Goal: Find contact information: Find contact information

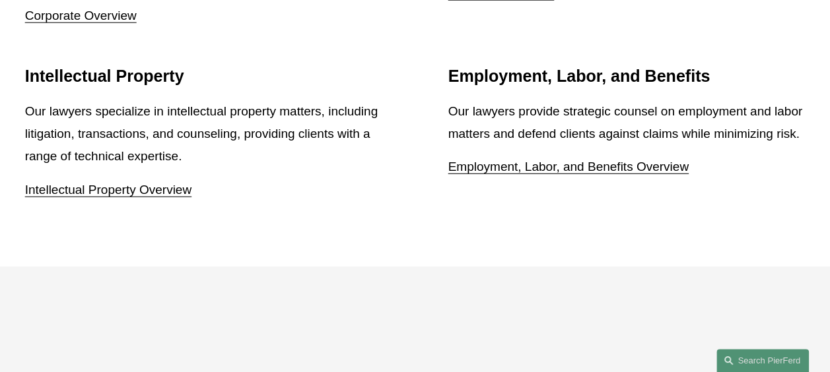
scroll to position [1783, 0]
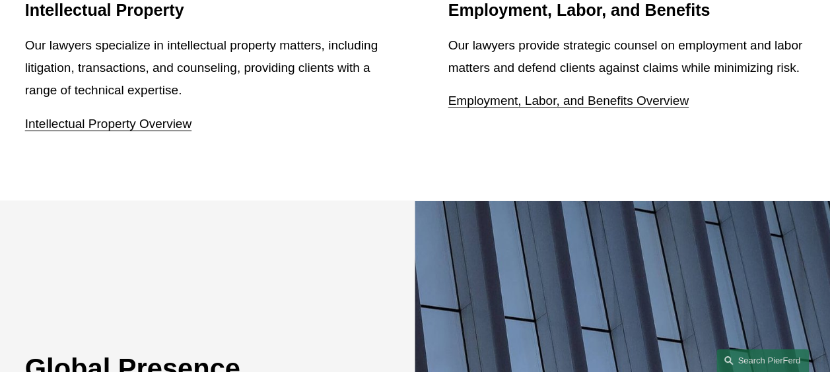
click at [638, 94] on link "Employment, Labor, and Benefits Overview" at bounding box center [568, 101] width 240 height 14
click at [613, 94] on link "Employment, Labor, and Benefits Overview" at bounding box center [568, 101] width 240 height 14
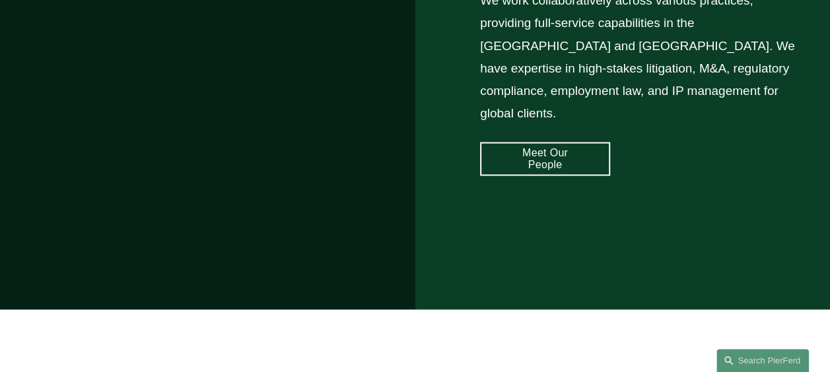
scroll to position [1123, 0]
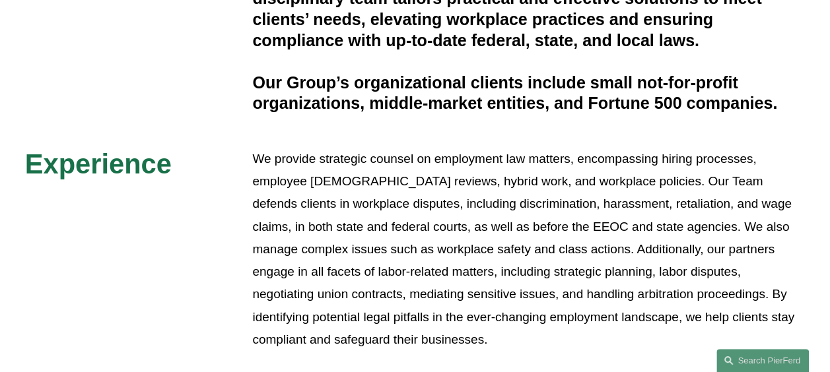
scroll to position [299, 0]
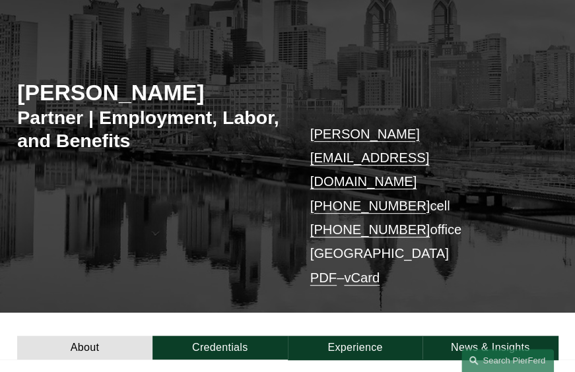
scroll to position [132, 0]
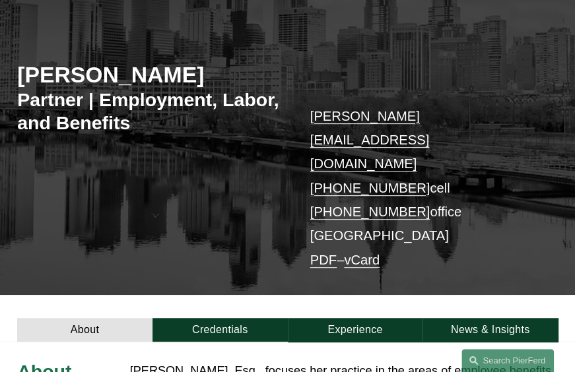
click at [415, 118] on link "[PERSON_NAME][EMAIL_ADDRESS][DOMAIN_NAME]" at bounding box center [369, 140] width 119 height 63
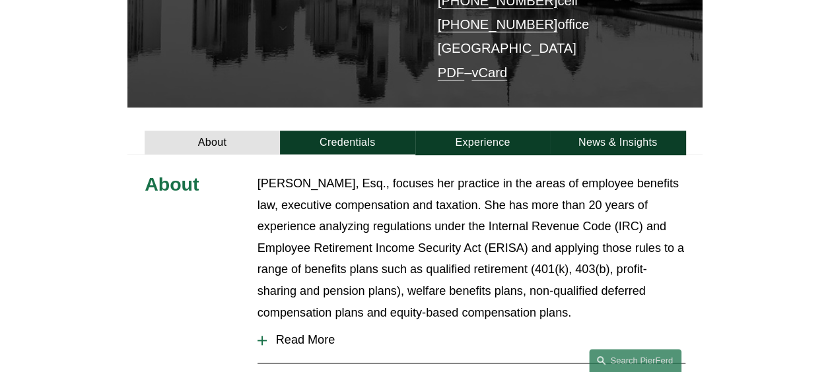
scroll to position [330, 0]
